Goal: Check status: Check status

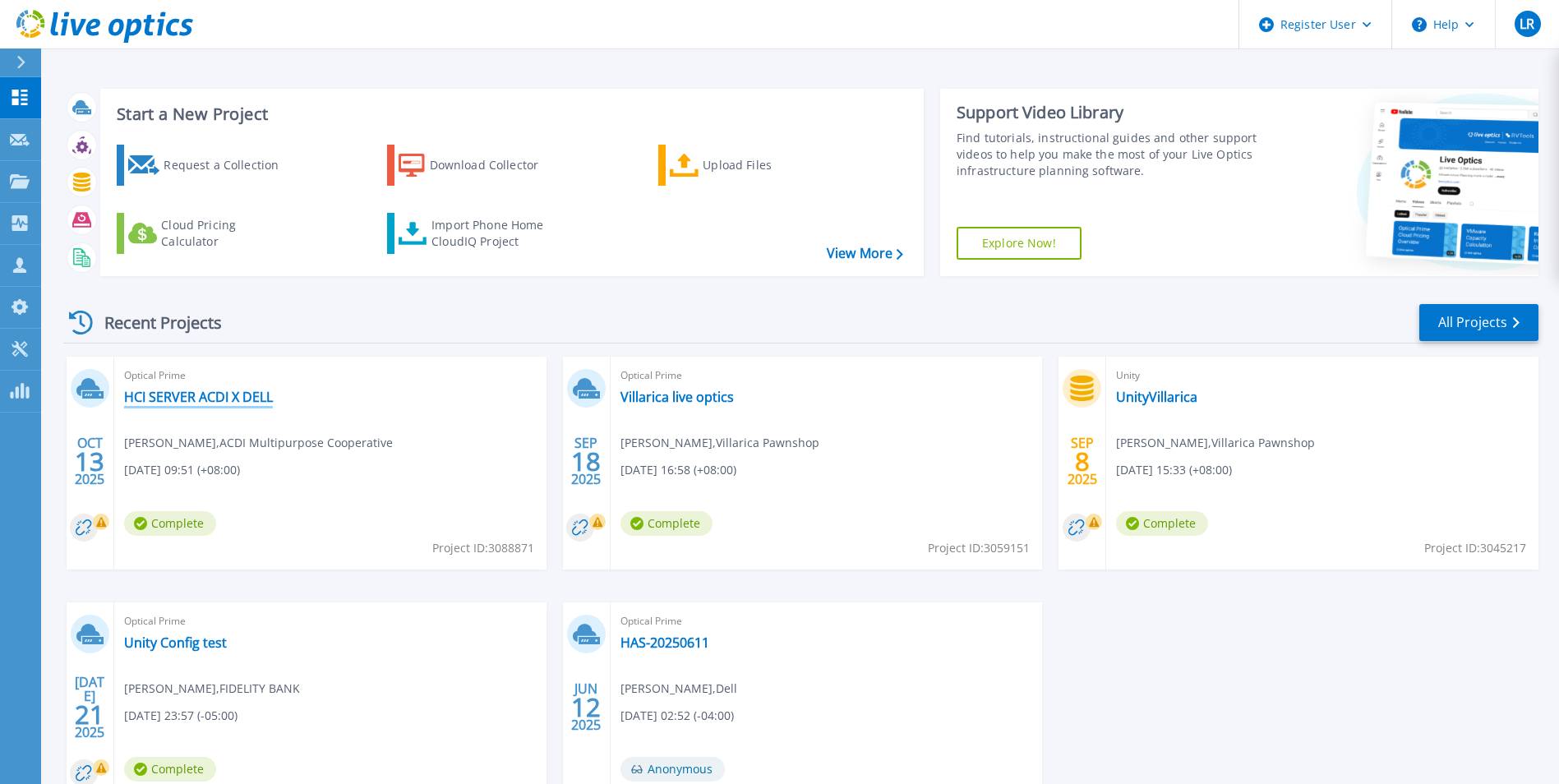
click at [224, 399] on link "HCI SERVER ACDI X DELL" at bounding box center [198, 397] width 148 height 16
